Goal: Book appointment/travel/reservation

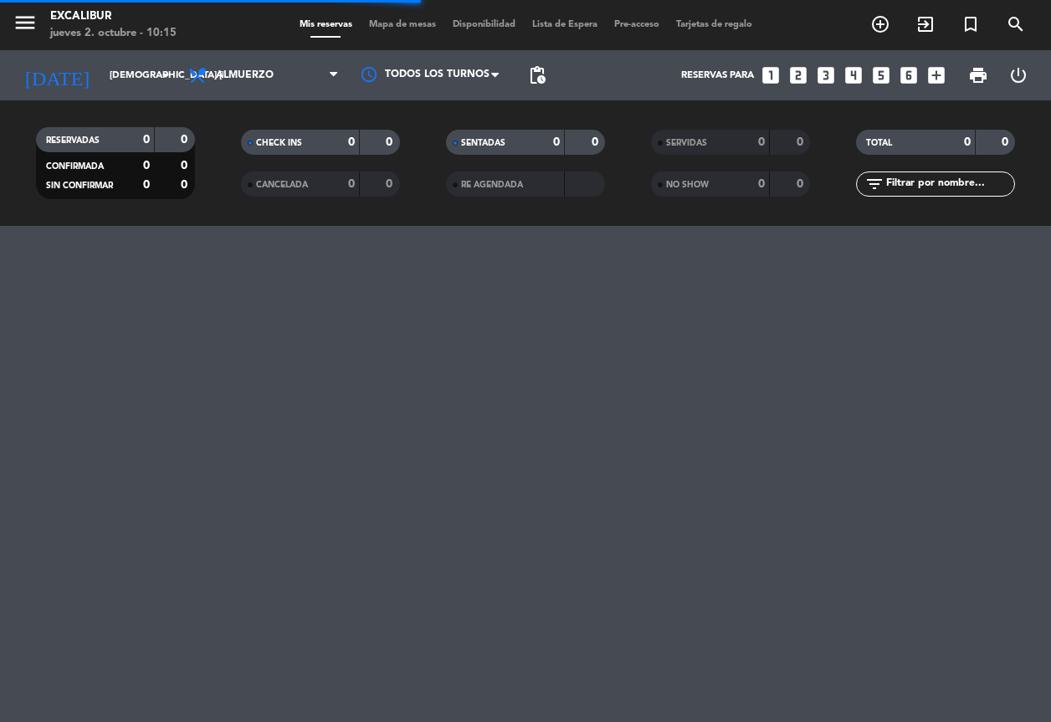
click at [375, 22] on span "Mapa de mesas" at bounding box center [403, 24] width 84 height 9
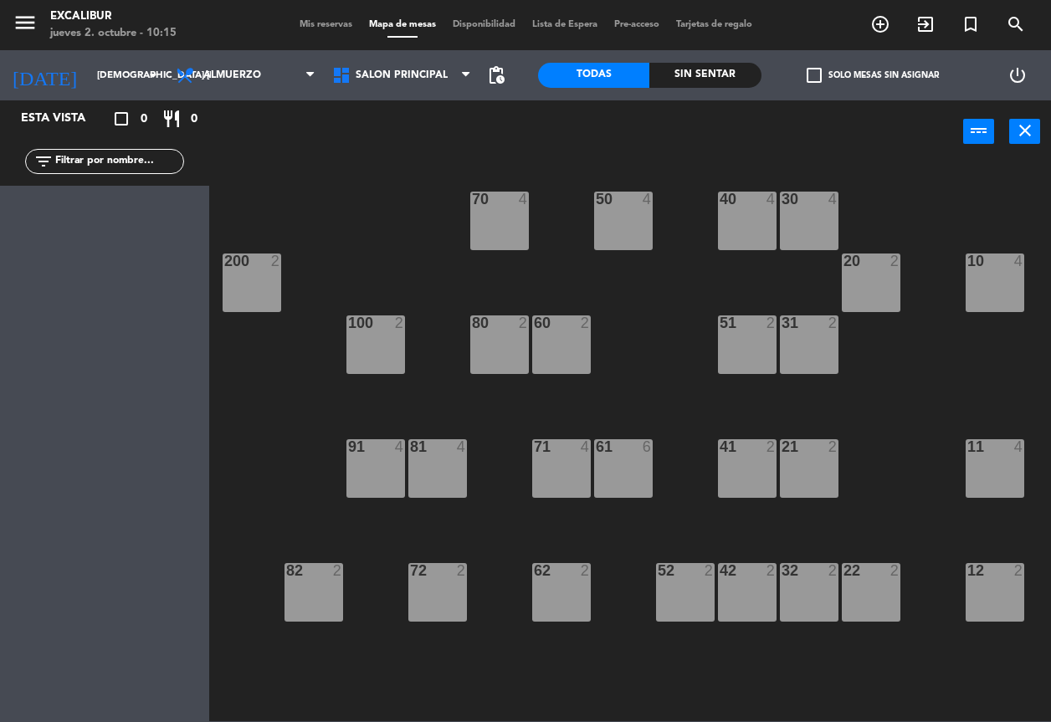
click at [636, 478] on div "61 6" at bounding box center [623, 468] width 59 height 59
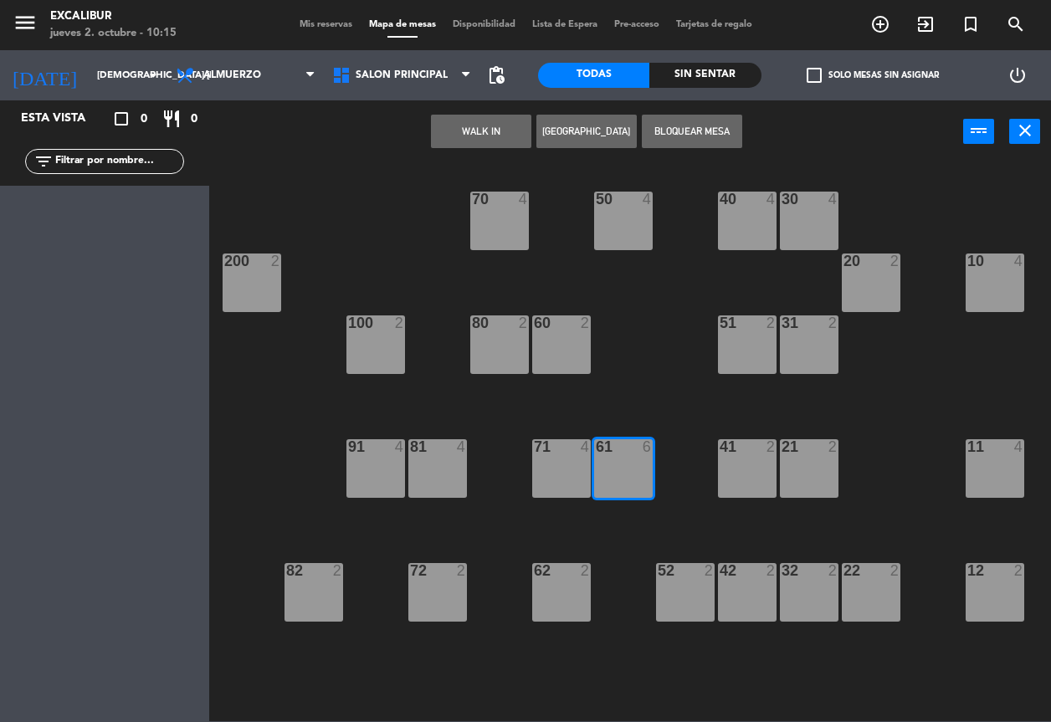
click at [555, 133] on button "[GEOGRAPHIC_DATA]" at bounding box center [586, 131] width 100 height 33
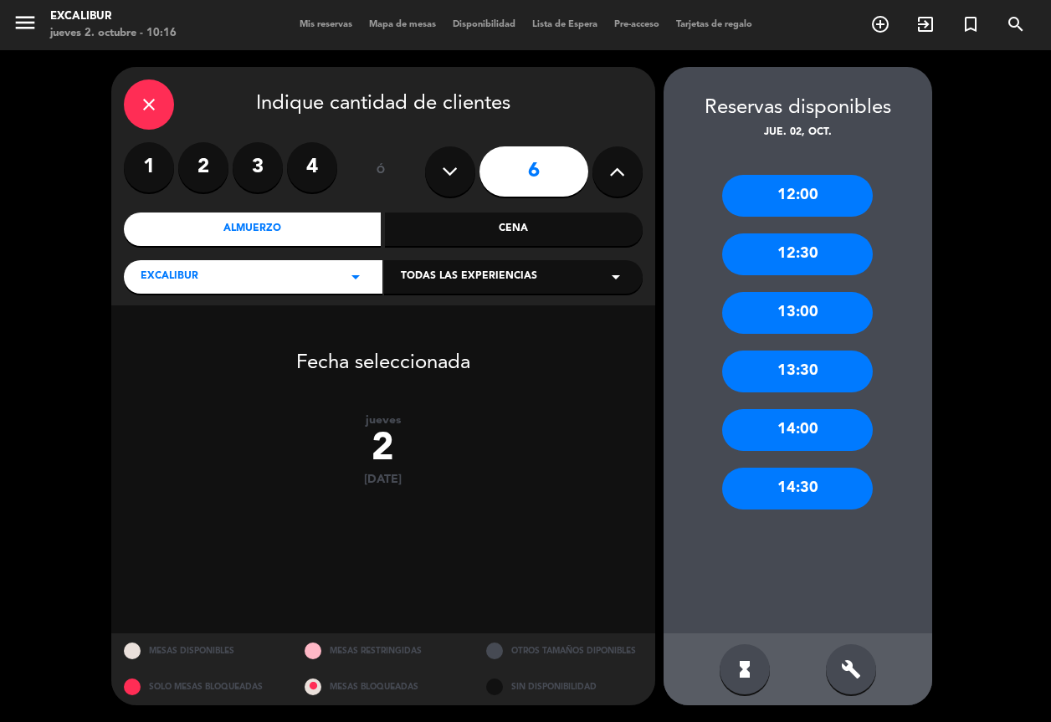
click at [800, 251] on div "12:30" at bounding box center [797, 254] width 151 height 42
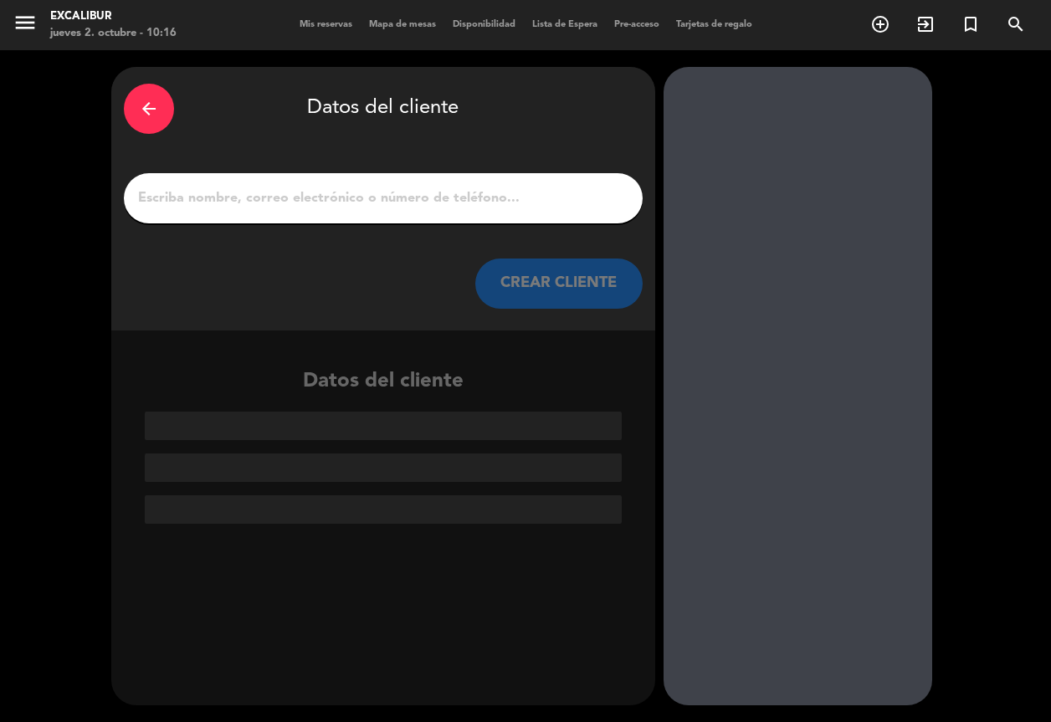
click at [310, 193] on input "1" at bounding box center [383, 198] width 494 height 23
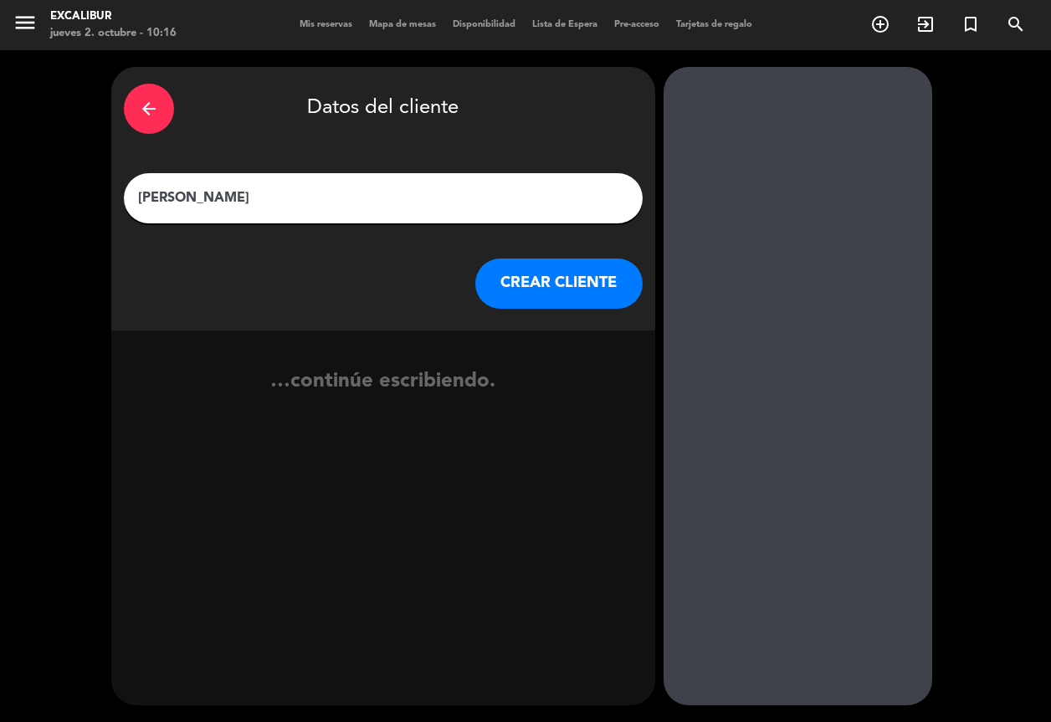
type input "[PERSON_NAME]"
click at [538, 269] on button "CREAR CLIENTE" at bounding box center [558, 284] width 167 height 50
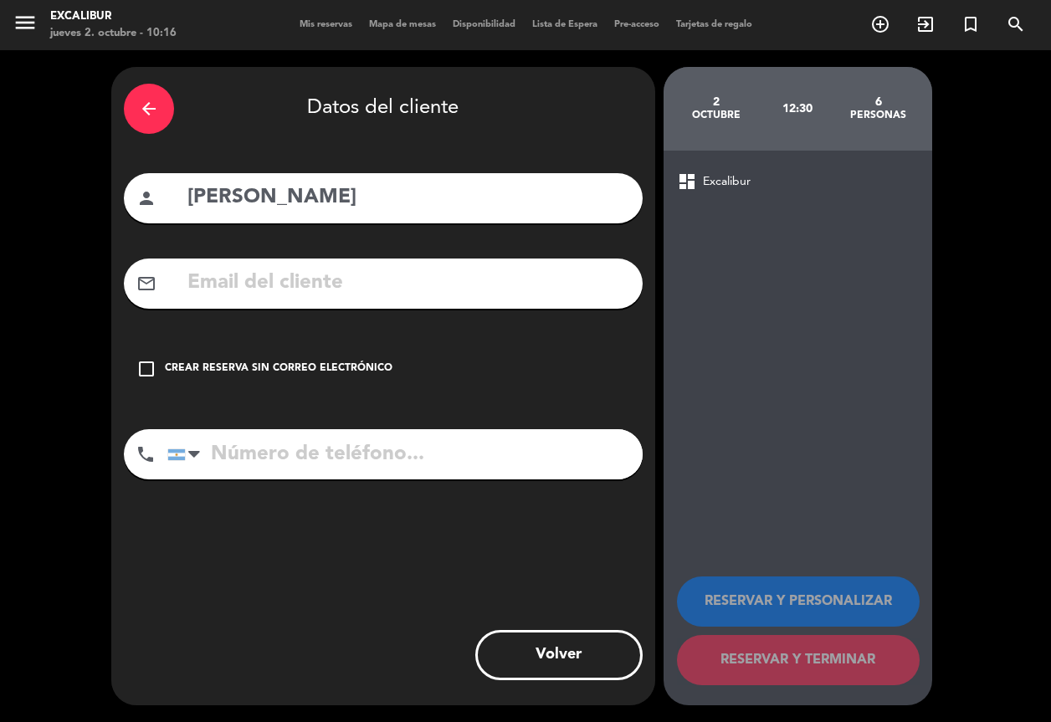
click at [300, 364] on div "Crear reserva sin correo electrónico" at bounding box center [279, 369] width 228 height 17
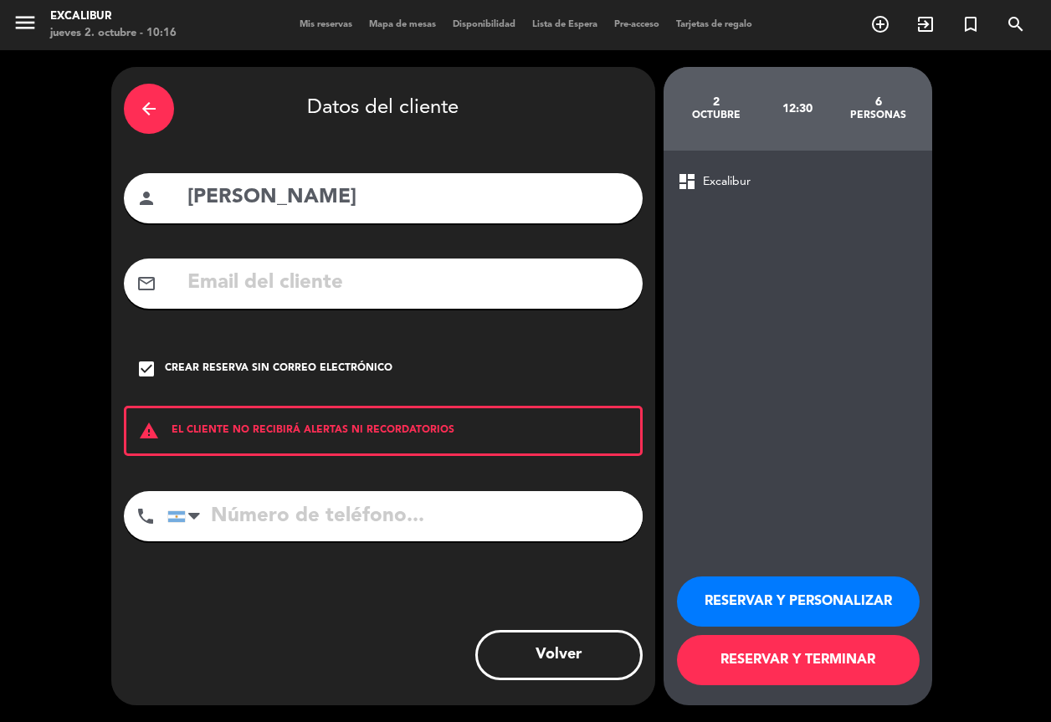
click at [853, 665] on button "RESERVAR Y TERMINAR" at bounding box center [798, 660] width 243 height 50
